Goal: Communication & Community: Participate in discussion

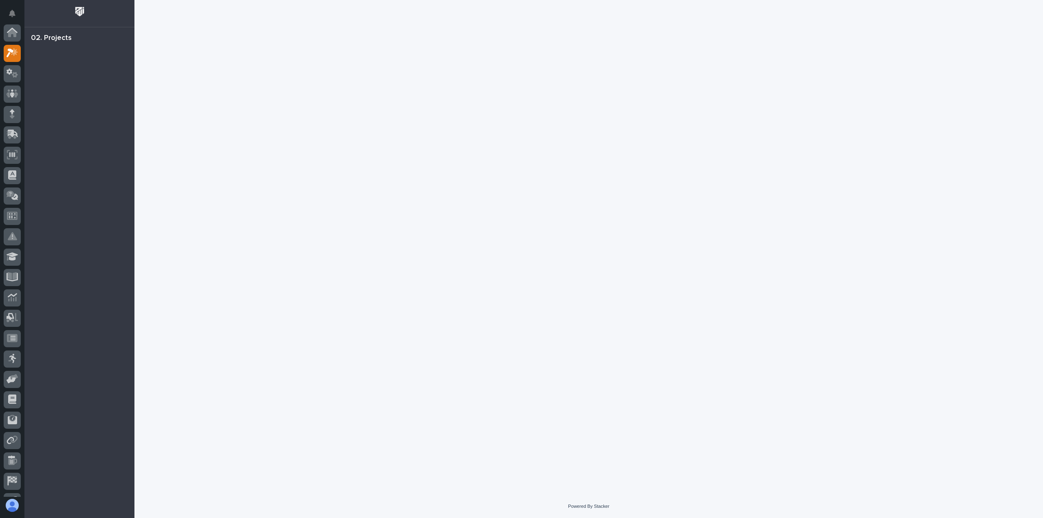
scroll to position [20, 0]
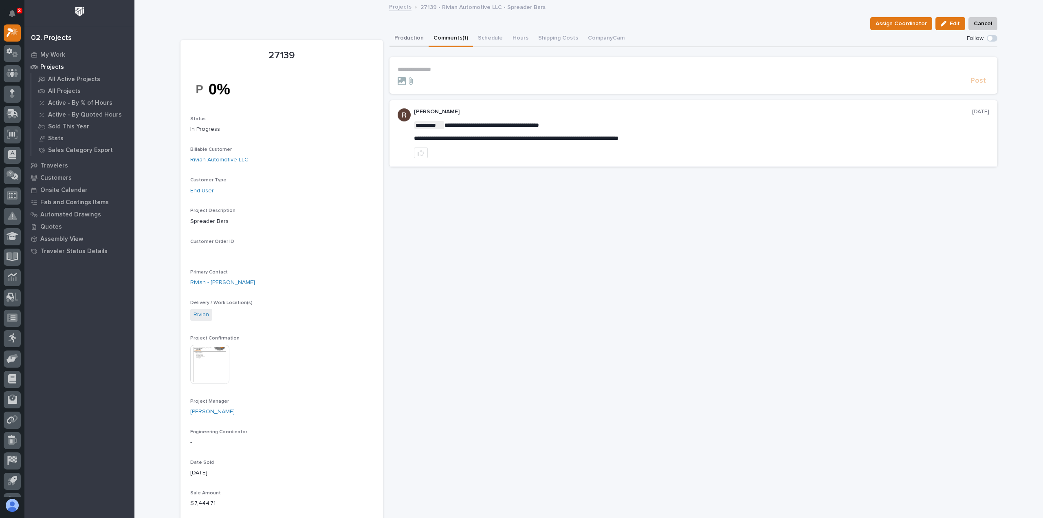
click at [416, 32] on button "Production" at bounding box center [409, 38] width 39 height 17
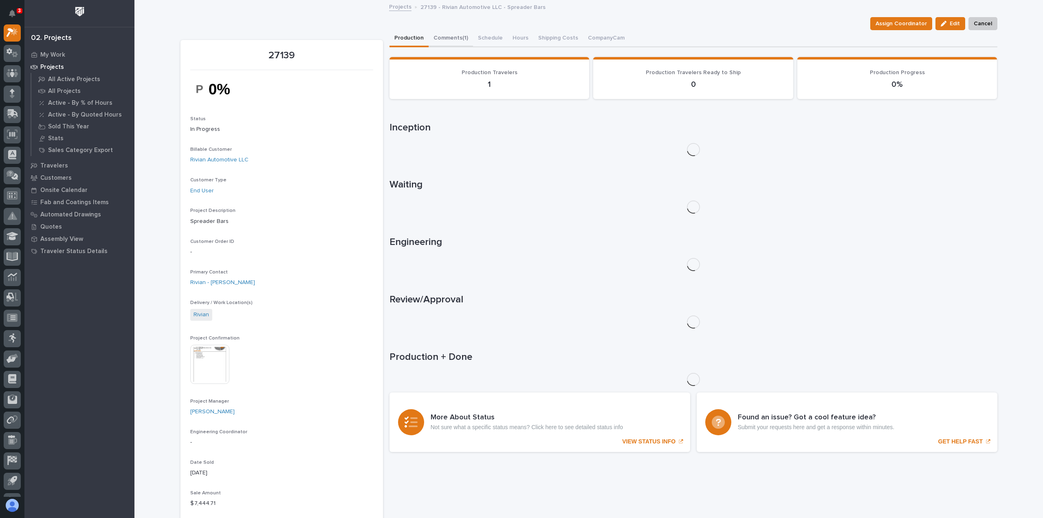
click at [452, 36] on button "Comments (1)" at bounding box center [451, 38] width 44 height 17
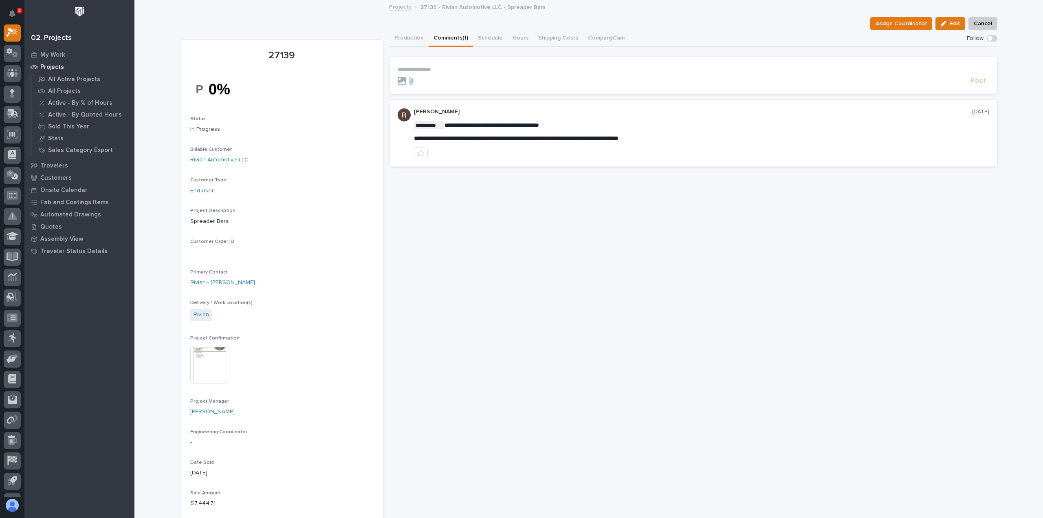
click at [467, 69] on p "**********" at bounding box center [694, 69] width 592 height 7
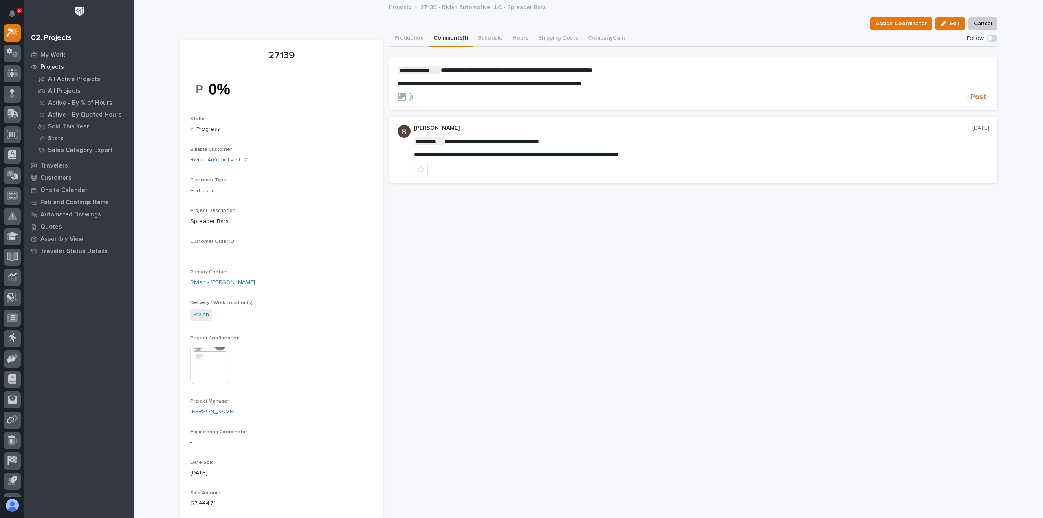
click at [980, 98] on span "Post" at bounding box center [978, 97] width 15 height 9
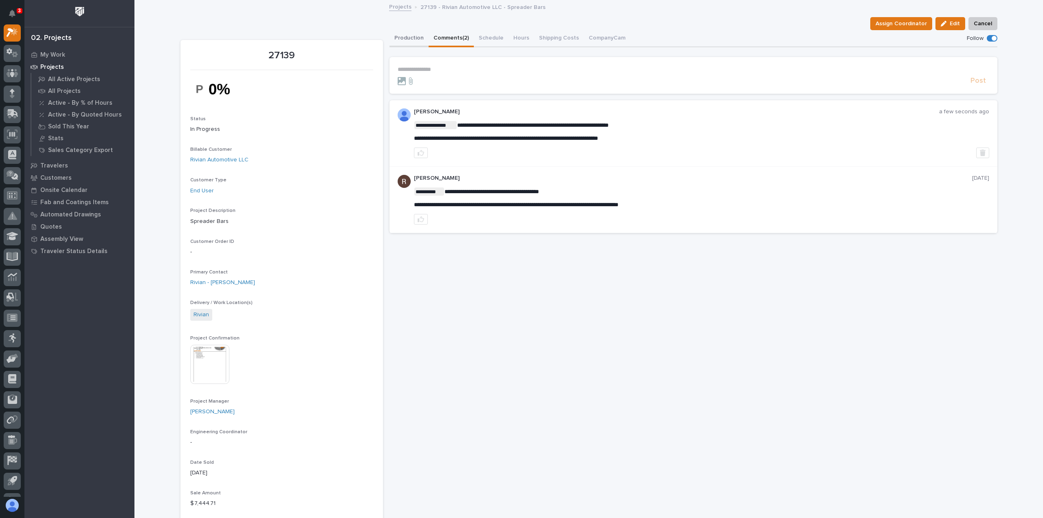
click at [414, 35] on button "Production" at bounding box center [409, 38] width 39 height 17
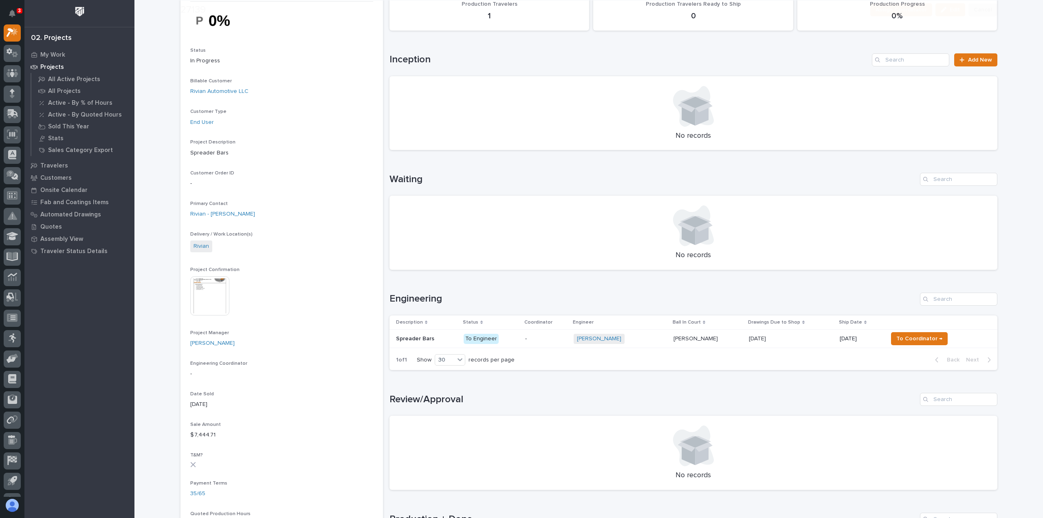
scroll to position [163, 0]
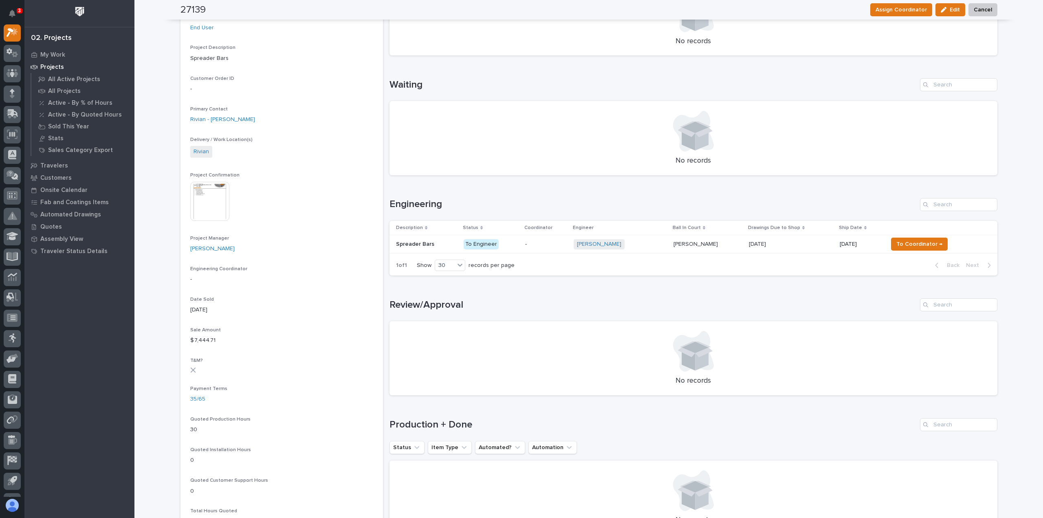
click at [566, 241] on p "-" at bounding box center [546, 244] width 42 height 7
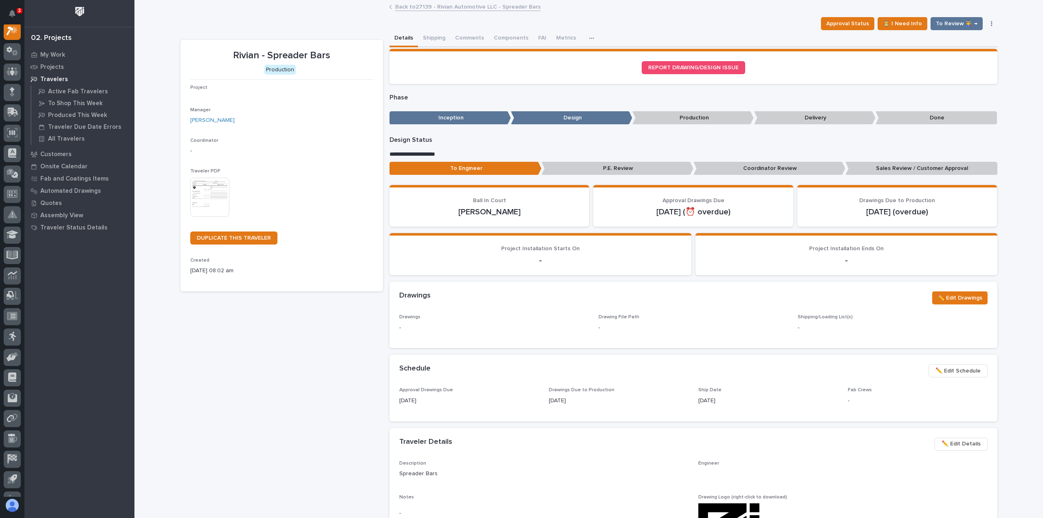
scroll to position [20, 0]
click at [472, 41] on button "Comments (3)" at bounding box center [472, 38] width 45 height 17
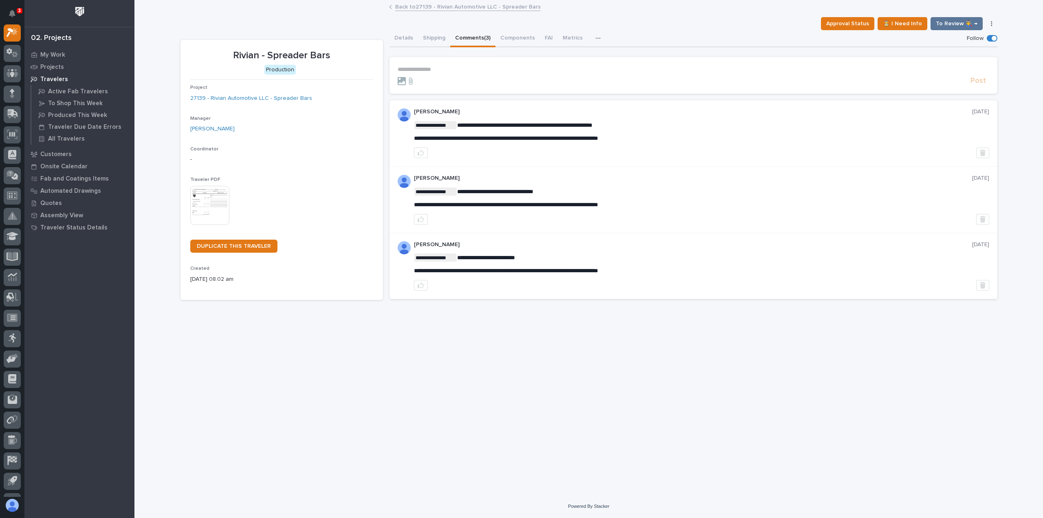
click at [462, 67] on p "**********" at bounding box center [694, 69] width 592 height 7
click at [415, 9] on link "Back to 27139 - Rivian Automotive LLC - Spreader Bars" at bounding box center [467, 6] width 145 height 9
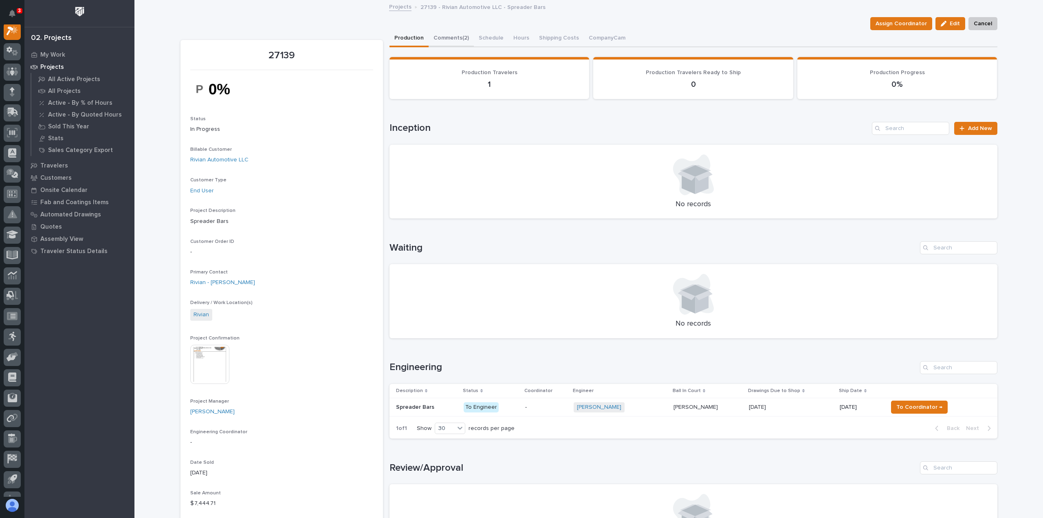
click at [452, 41] on button "Comments (2)" at bounding box center [451, 38] width 45 height 17
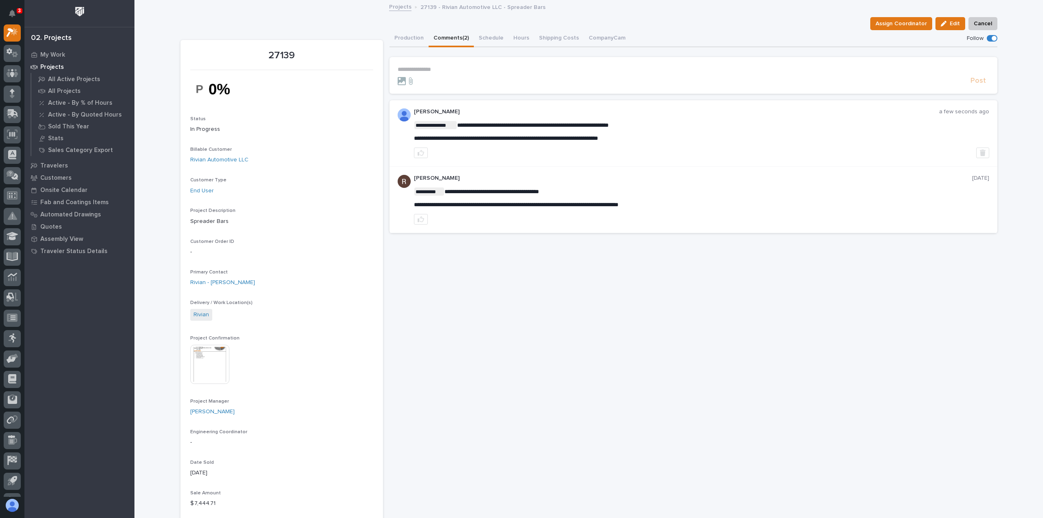
click at [437, 67] on p "**********" at bounding box center [694, 69] width 592 height 7
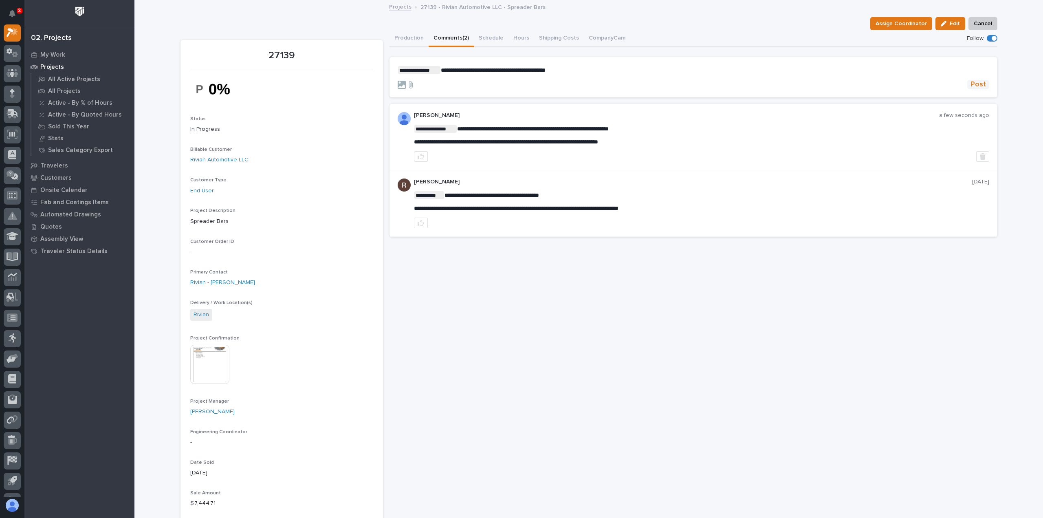
click at [972, 84] on span "Post" at bounding box center [978, 84] width 15 height 9
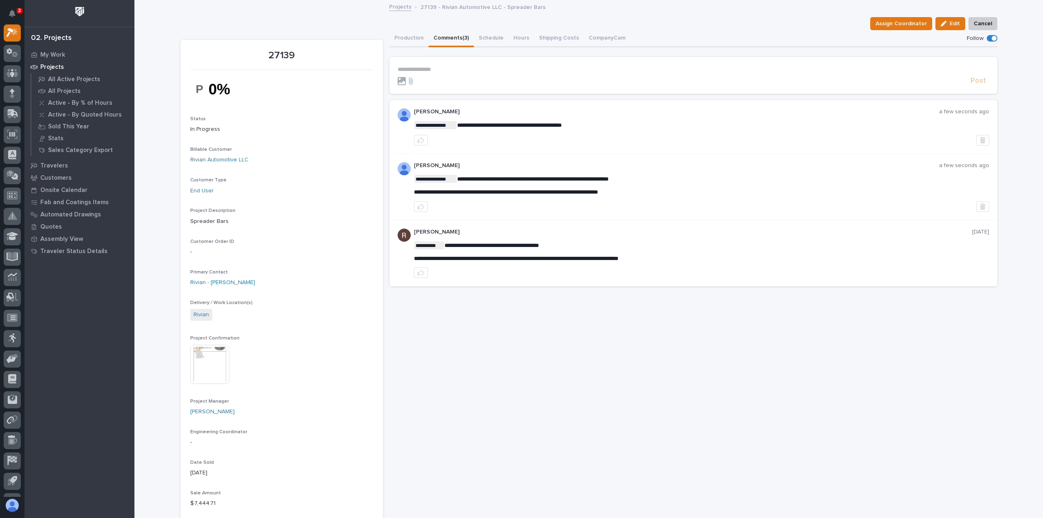
click at [450, 39] on button "Comments (3)" at bounding box center [451, 38] width 45 height 17
click at [414, 37] on button "Production" at bounding box center [409, 38] width 39 height 17
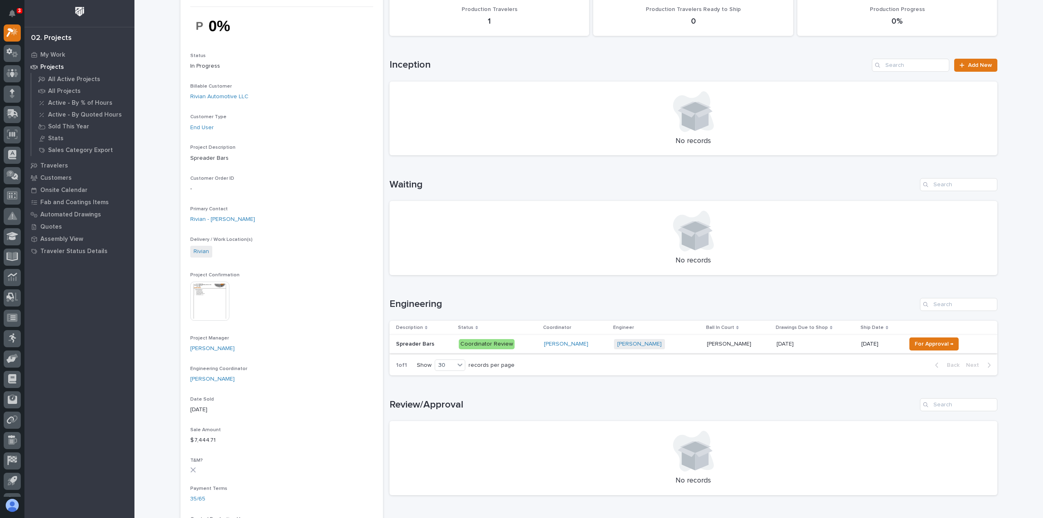
scroll to position [163, 0]
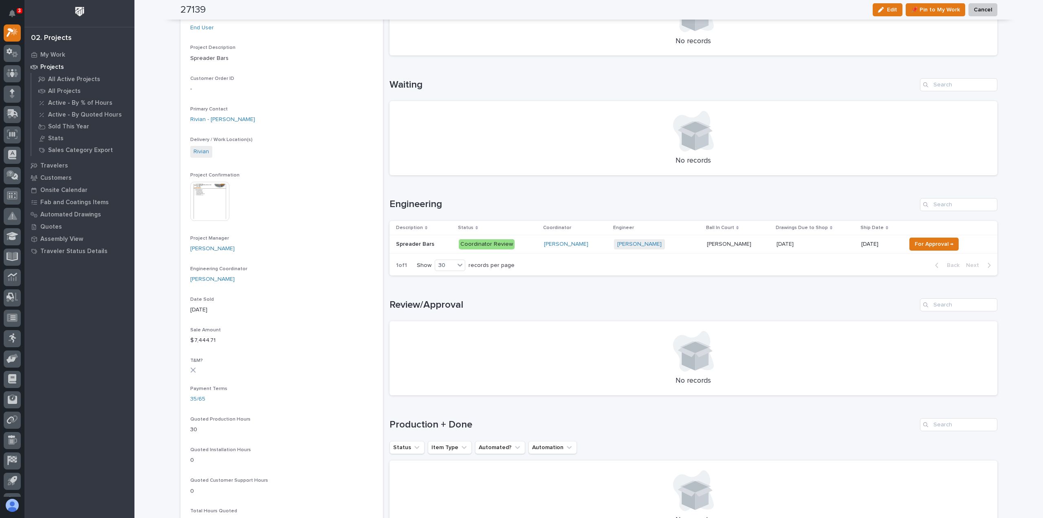
click at [452, 245] on p at bounding box center [424, 244] width 56 height 7
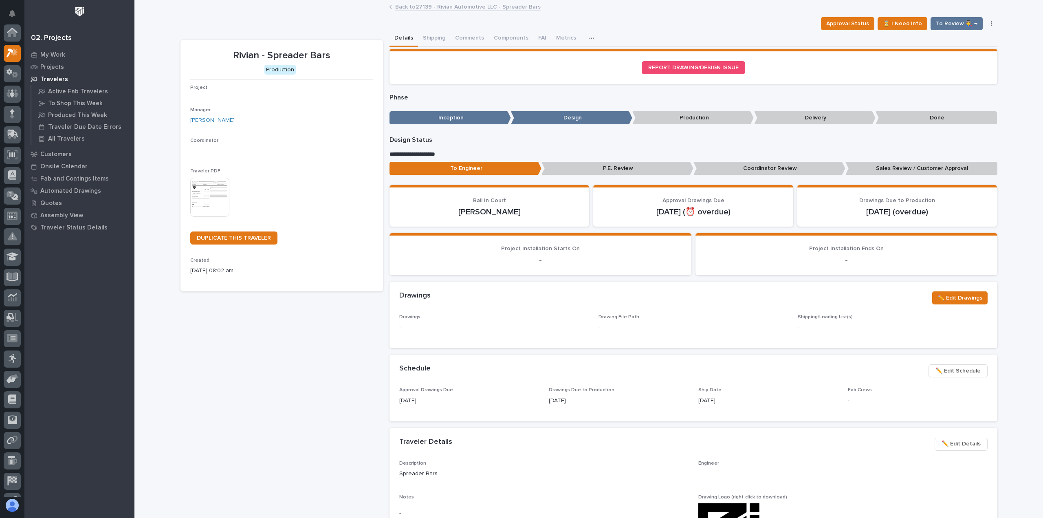
scroll to position [20, 0]
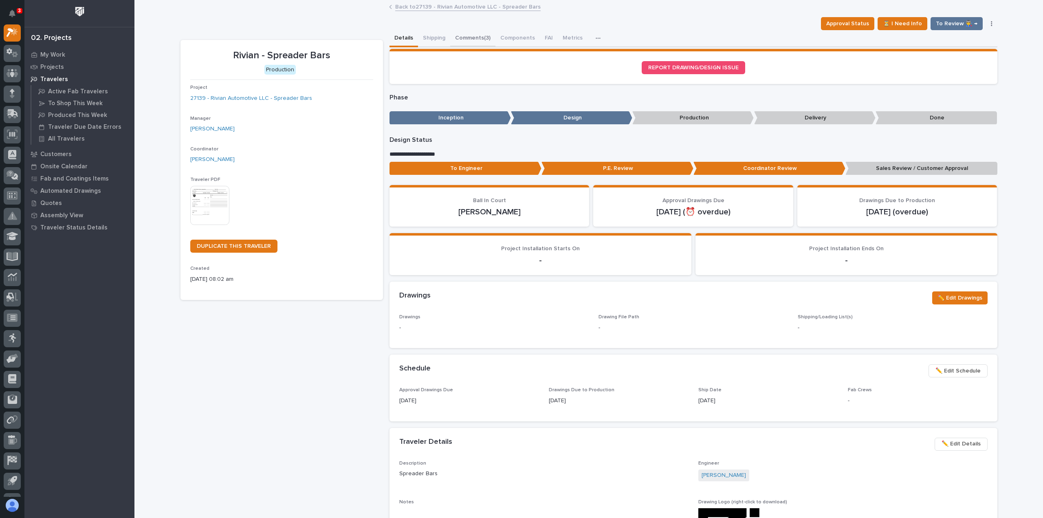
click at [475, 40] on button "Comments (3)" at bounding box center [472, 38] width 45 height 17
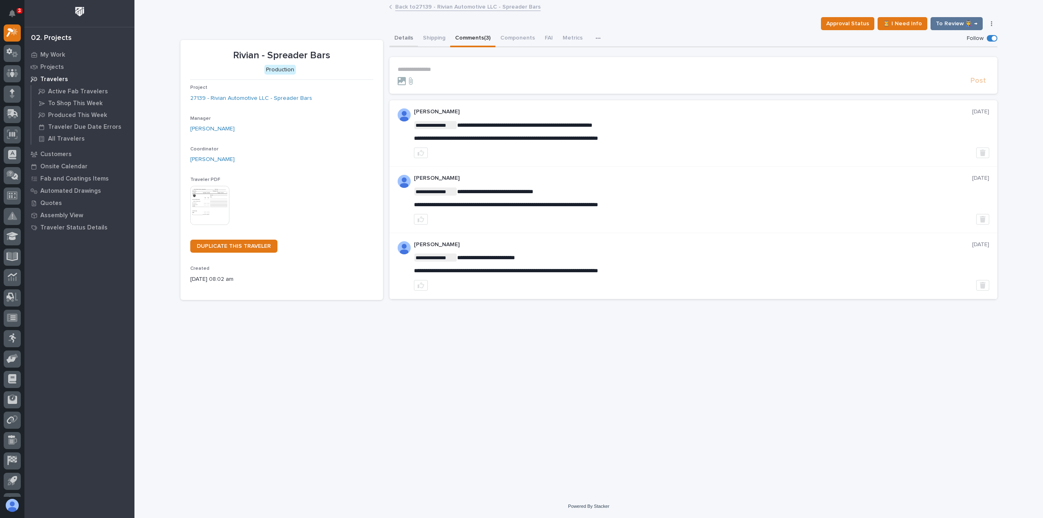
click at [405, 36] on button "Details" at bounding box center [404, 38] width 29 height 17
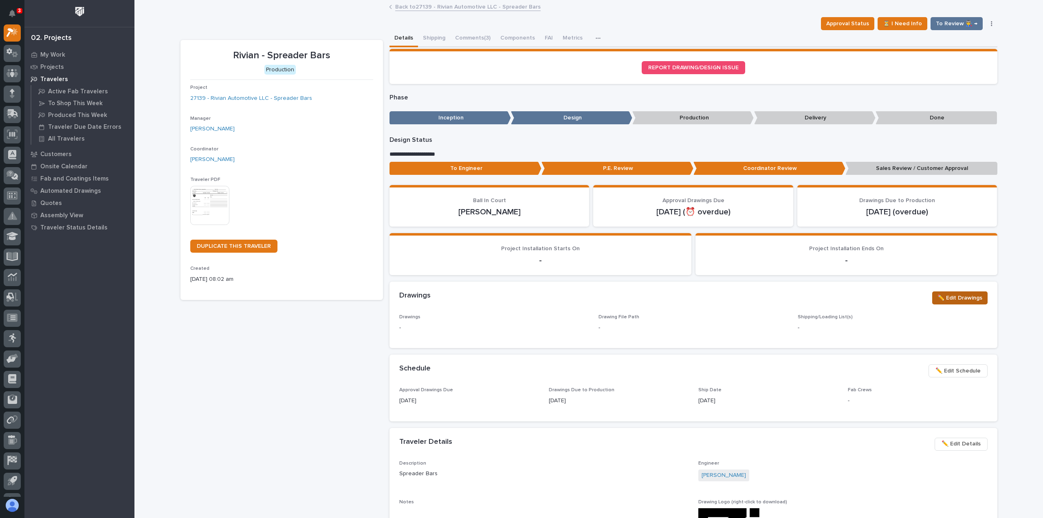
click at [961, 297] on span "✏️ Edit Drawings" at bounding box center [960, 298] width 45 height 10
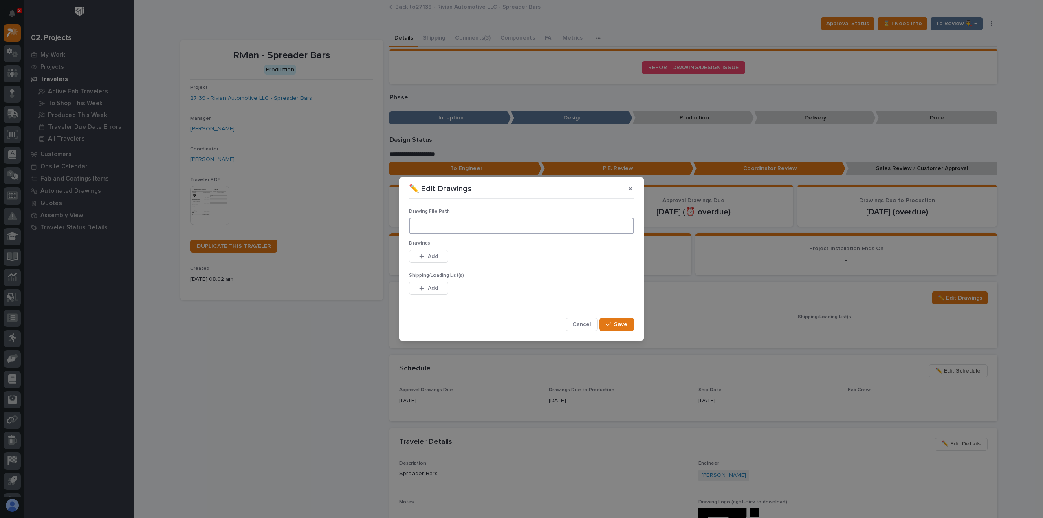
click at [493, 225] on input at bounding box center [521, 226] width 225 height 16
paste input "M:\Rivian Automotive LLC\27139 Spreader Bars\01 Engineering\09 Final Documents"
type input "M:\Rivian Automotive LLC\27139 Spreader Bars\01 Engineering\09 Final Documents"
click at [614, 326] on div "button" at bounding box center [610, 325] width 8 height 6
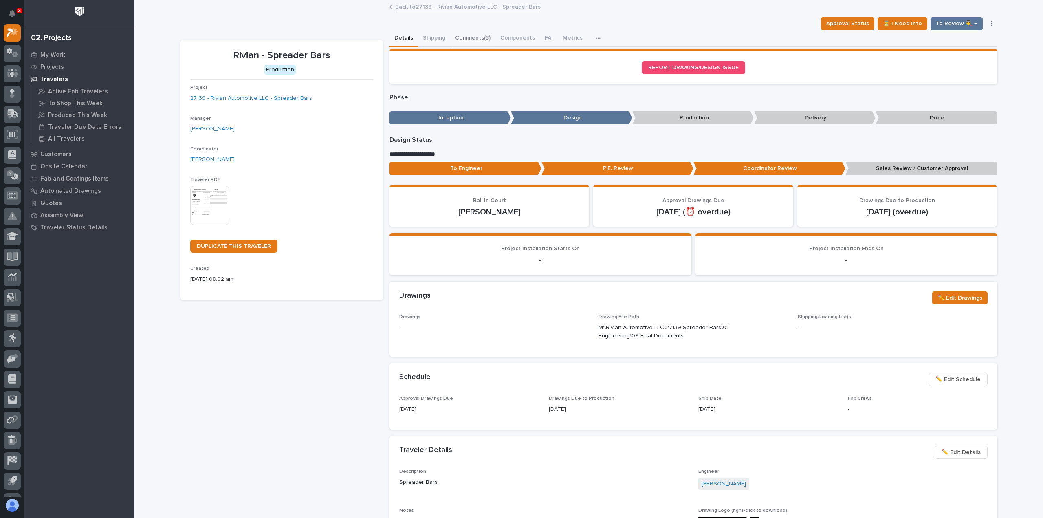
click at [484, 40] on button "Comments (3)" at bounding box center [472, 38] width 45 height 17
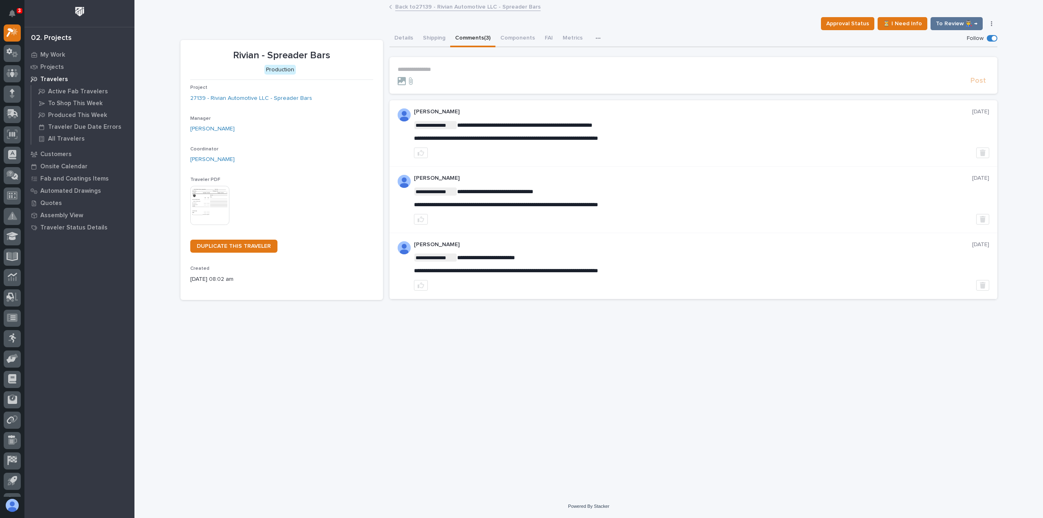
drag, startPoint x: 480, startPoint y: 62, endPoint x: 476, endPoint y: 65, distance: 5.5
click at [480, 62] on section "**********" at bounding box center [694, 75] width 608 height 37
click at [474, 67] on p "**********" at bounding box center [694, 69] width 592 height 7
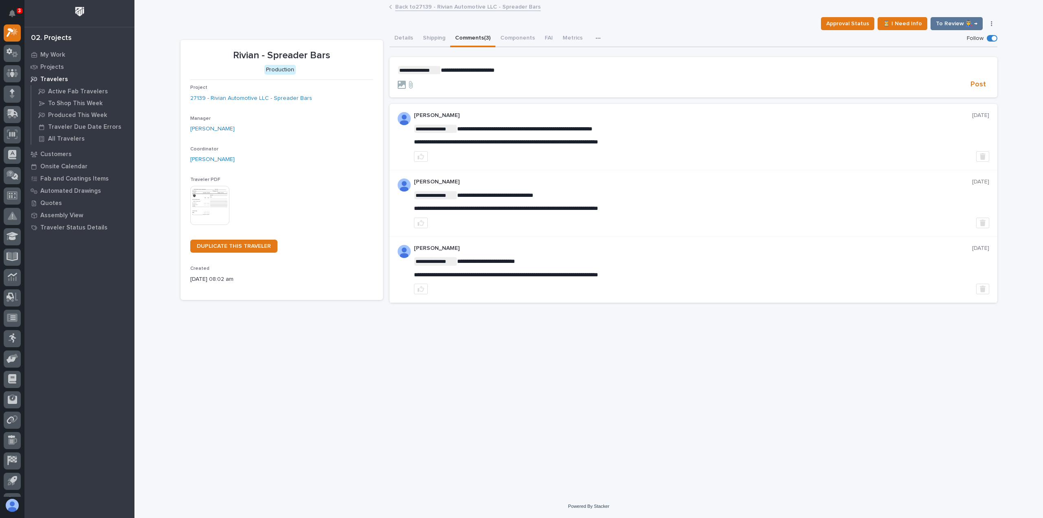
click at [524, 69] on p "**********" at bounding box center [694, 70] width 592 height 8
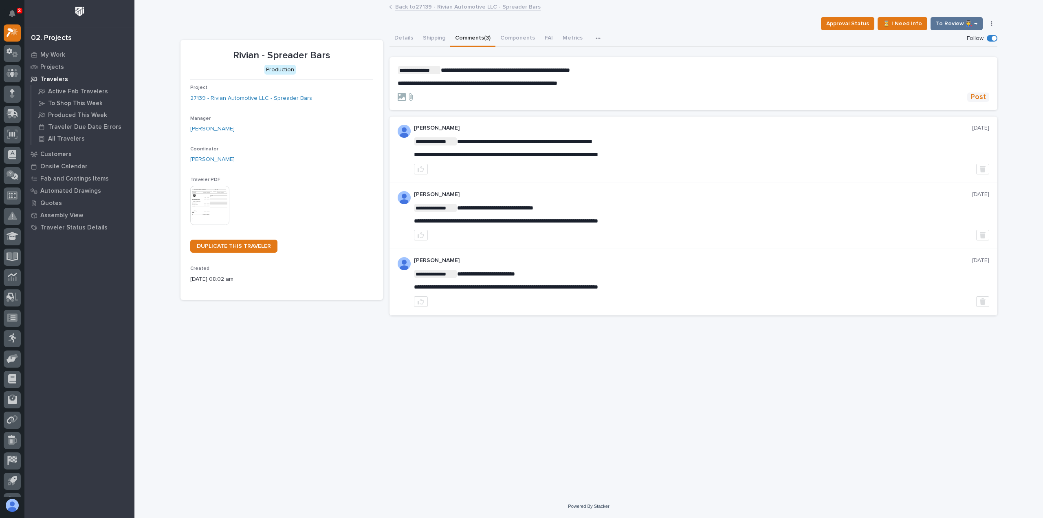
click at [972, 95] on span "Post" at bounding box center [978, 97] width 15 height 9
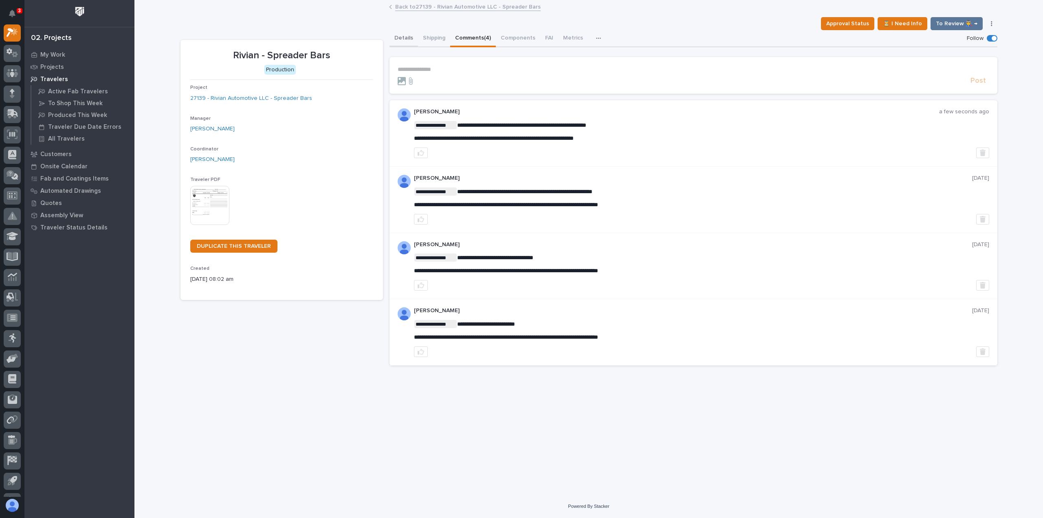
click at [405, 37] on button "Details" at bounding box center [404, 38] width 29 height 17
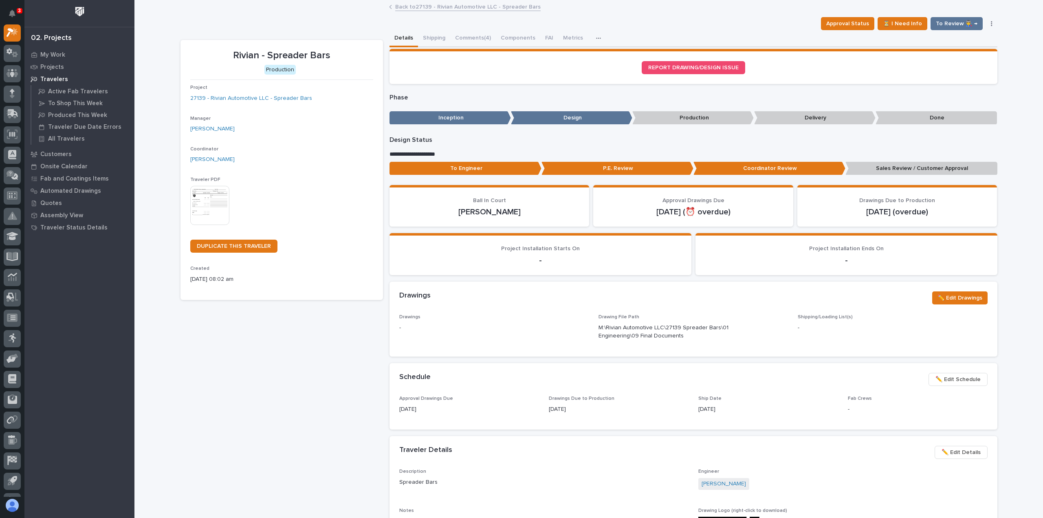
click at [943, 165] on p "Sales Review / Customer Approval" at bounding box center [922, 168] width 152 height 13
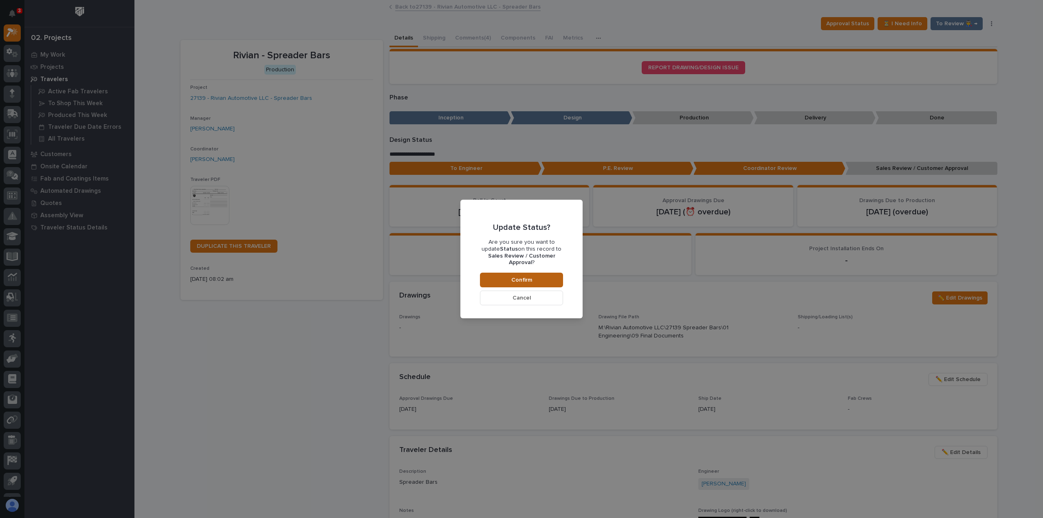
click at [534, 273] on button "Confirm" at bounding box center [521, 280] width 83 height 15
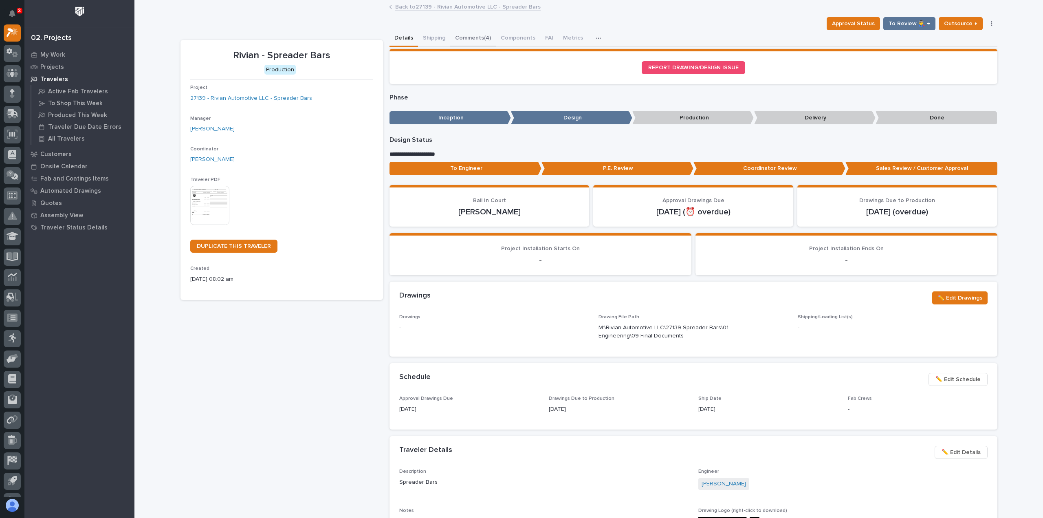
click at [488, 44] on button "Comments (4)" at bounding box center [473, 38] width 46 height 17
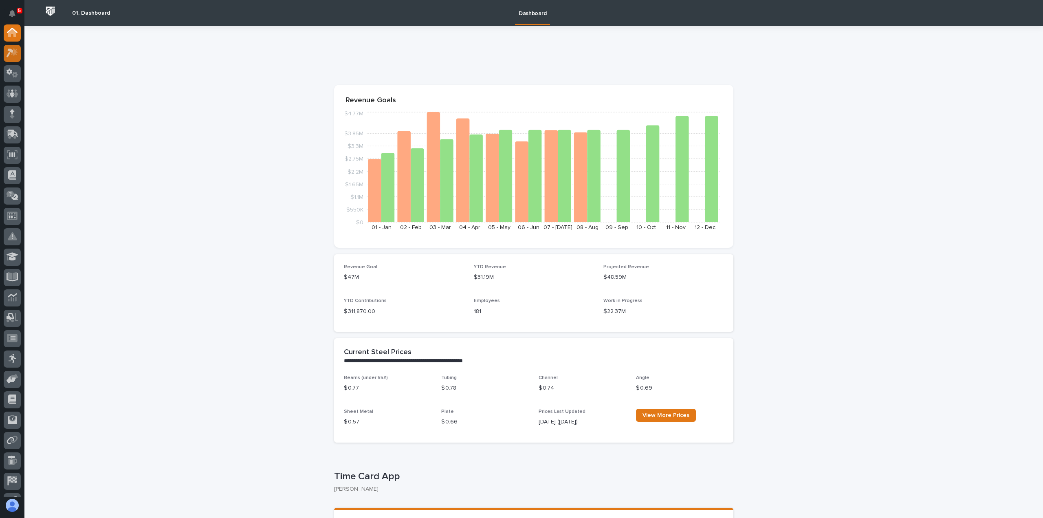
click at [8, 52] on icon at bounding box center [13, 52] width 12 height 9
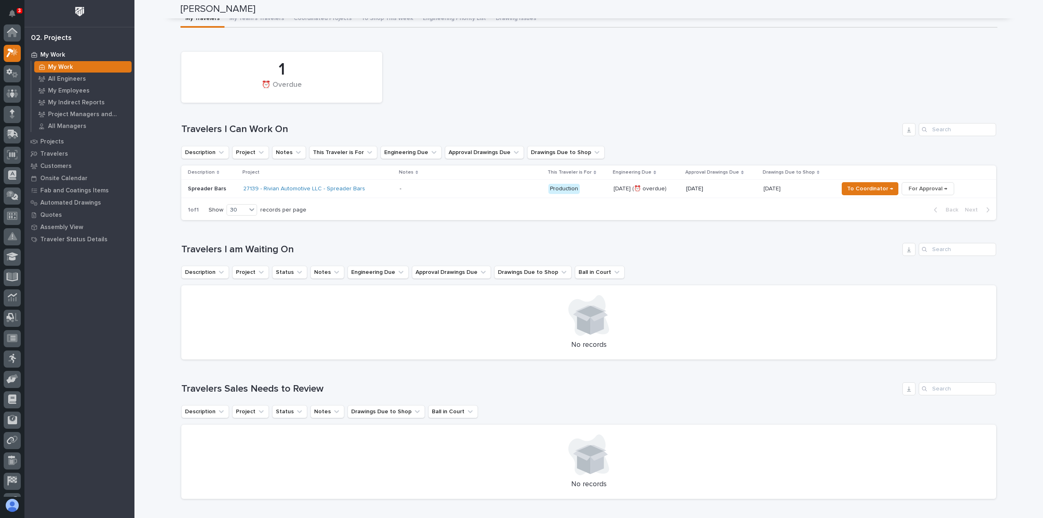
scroll to position [20, 0]
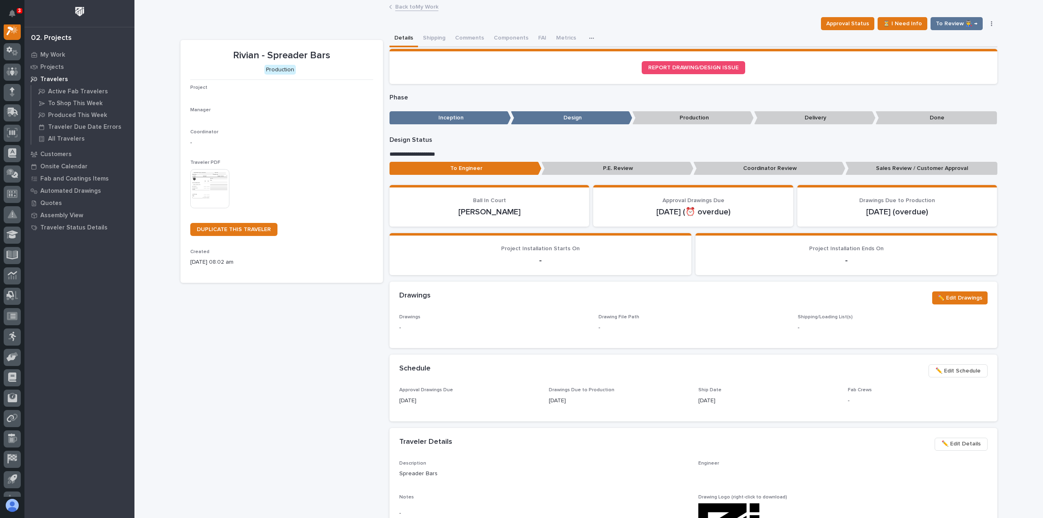
scroll to position [20, 0]
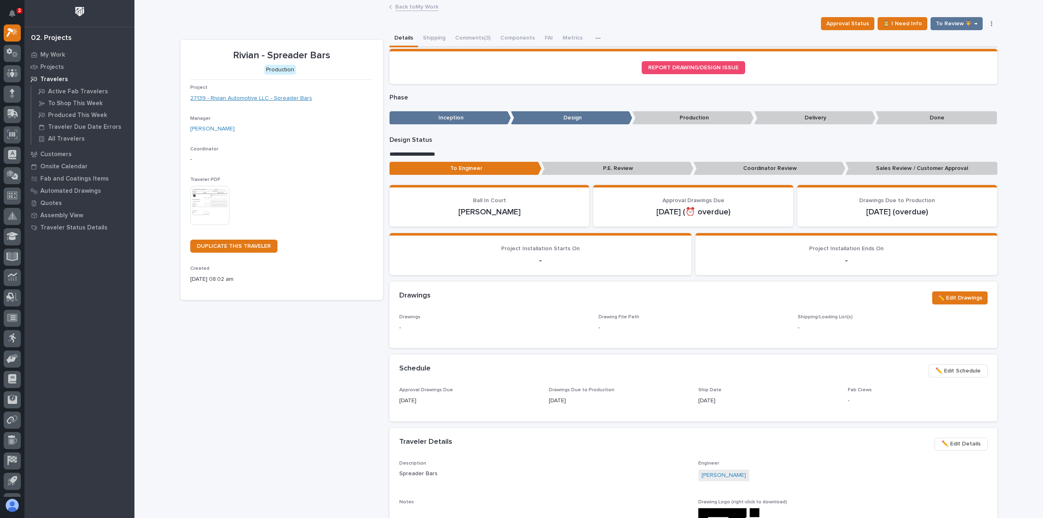
click at [257, 101] on link "27139 - Rivian Automotive LLC - Spreader Bars" at bounding box center [251, 98] width 122 height 9
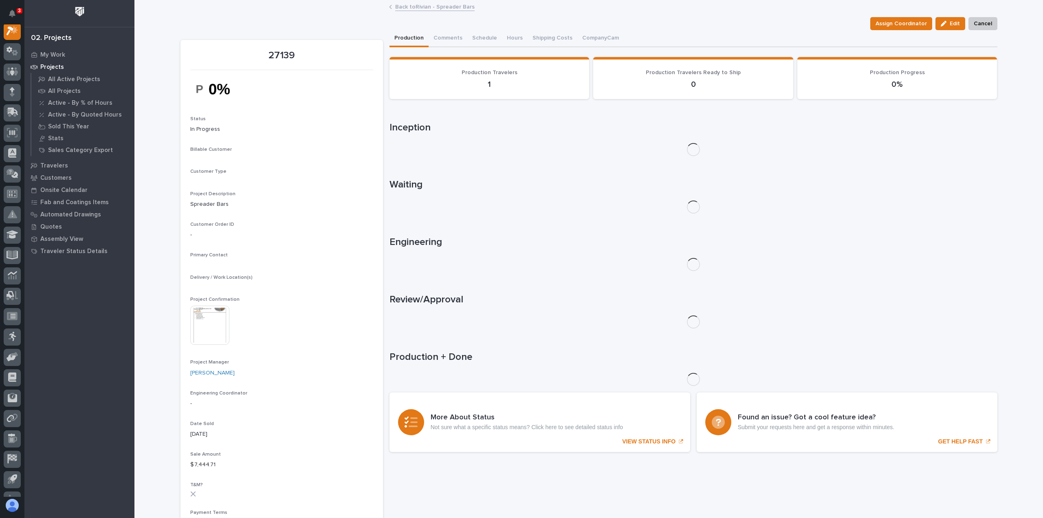
scroll to position [20, 0]
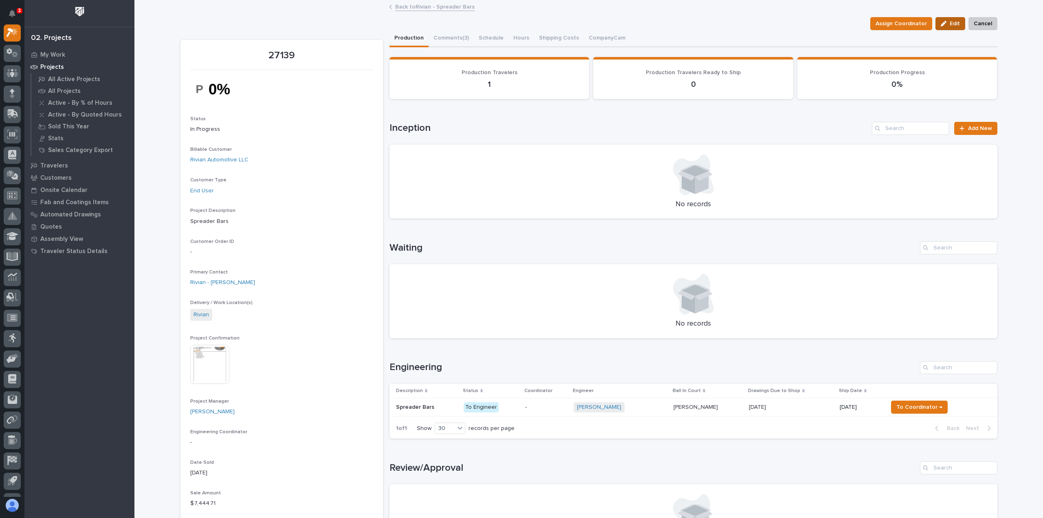
click at [950, 21] on span "Edit" at bounding box center [955, 23] width 10 height 7
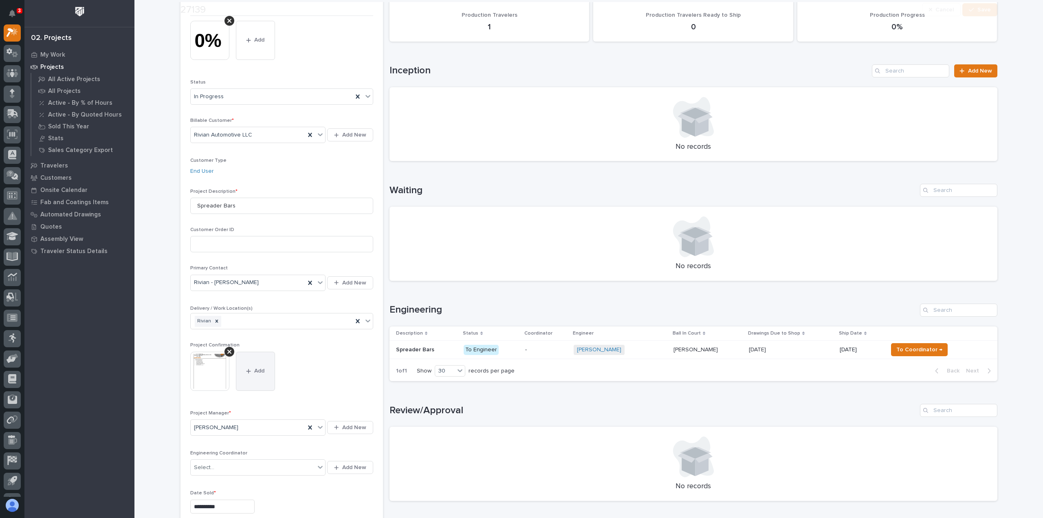
scroll to position [122, 0]
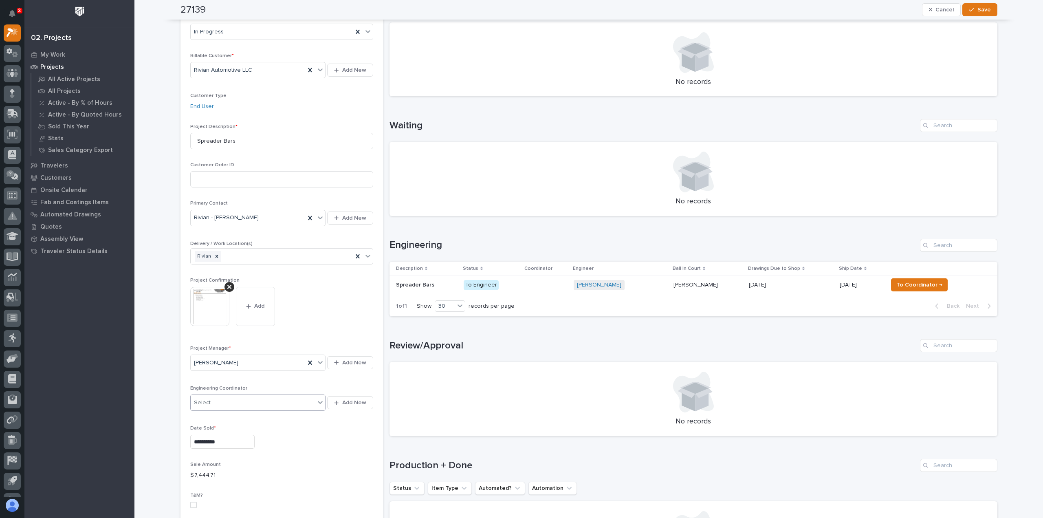
click at [223, 397] on div "Select..." at bounding box center [253, 402] width 125 height 13
type input "****"
click at [230, 420] on div "[PERSON_NAME]" at bounding box center [255, 417] width 136 height 14
click at [988, 4] on button "Save" at bounding box center [980, 9] width 35 height 13
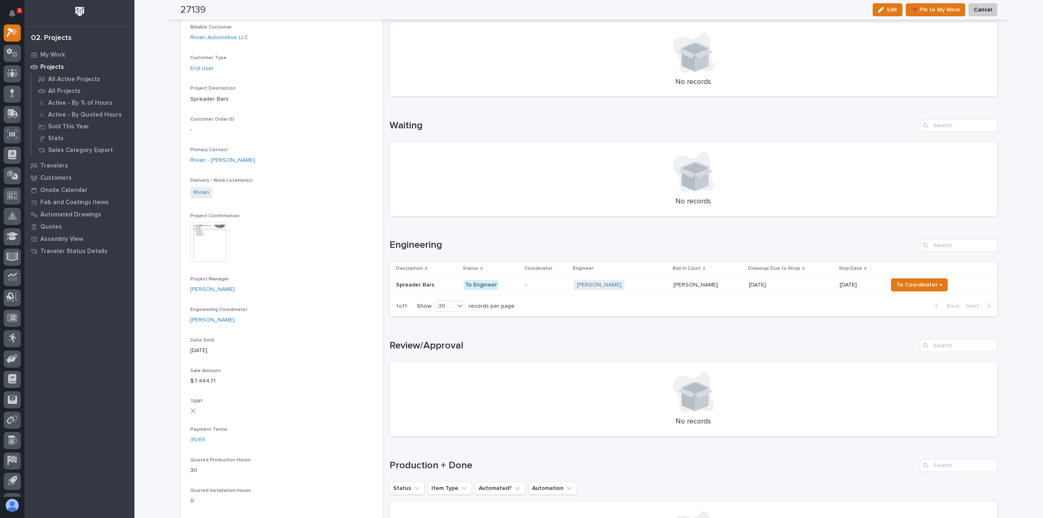
scroll to position [52, 0]
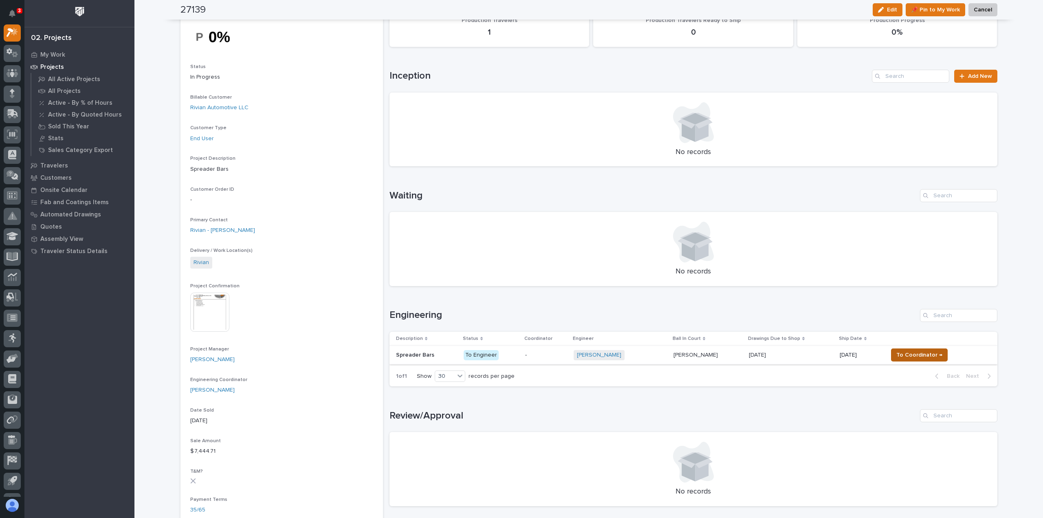
click at [924, 357] on span "To Coordinator →" at bounding box center [920, 355] width 46 height 10
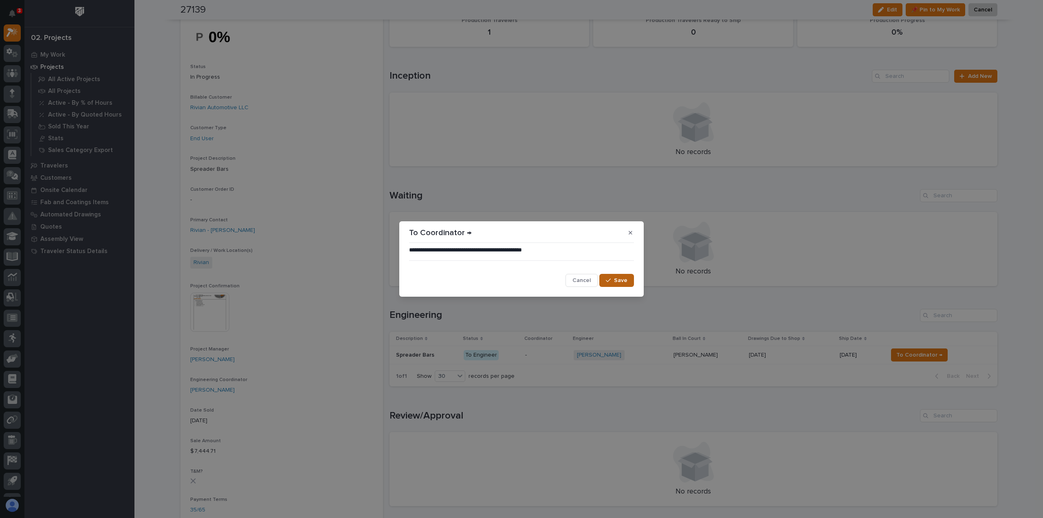
click at [614, 276] on button "Save" at bounding box center [616, 280] width 35 height 13
